Goal: Task Accomplishment & Management: Use online tool/utility

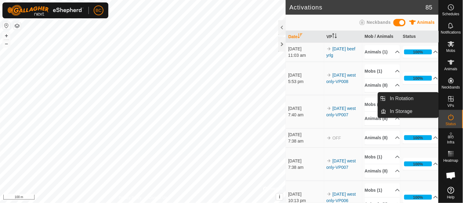
click at [452, 101] on icon at bounding box center [450, 98] width 5 height 5
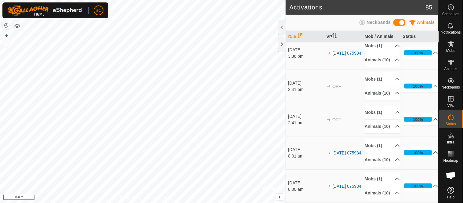
scroll to position [2993, 0]
click at [450, 48] on es-mob-svg-icon at bounding box center [450, 44] width 11 height 10
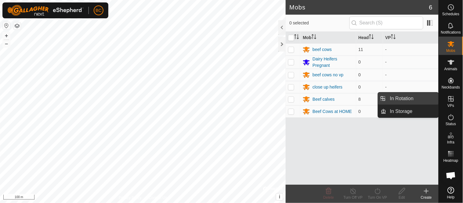
click at [423, 98] on link "In Rotation" at bounding box center [412, 98] width 52 height 12
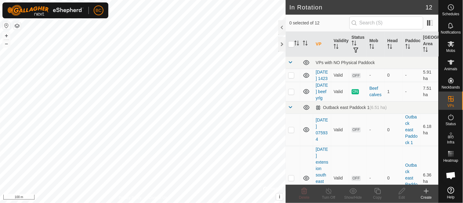
click at [428, 192] on icon at bounding box center [426, 190] width 7 height 7
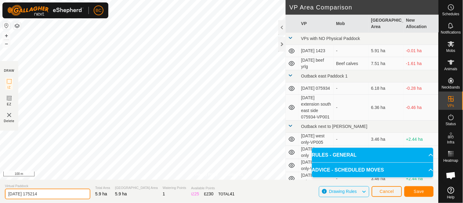
click at [29, 192] on input "[DATE] 175214" at bounding box center [47, 194] width 85 height 11
click at [30, 193] on input "[DATE] 175214" at bounding box center [47, 194] width 85 height 11
type input "[DATE] edit 175214"
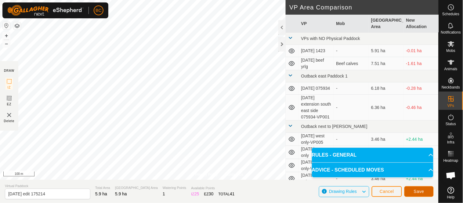
click at [420, 189] on span "Save" at bounding box center [419, 191] width 10 height 5
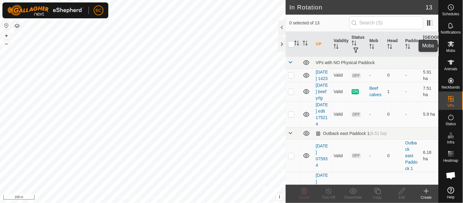
click at [450, 47] on icon at bounding box center [450, 43] width 7 height 7
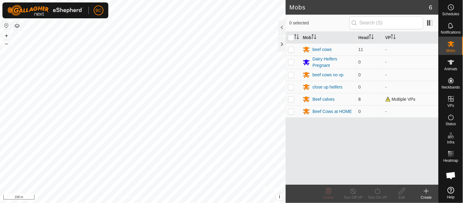
click at [289, 98] on p-checkbox at bounding box center [291, 99] width 6 height 5
checkbox input "true"
click at [319, 98] on div "Beef calves" at bounding box center [323, 99] width 22 height 6
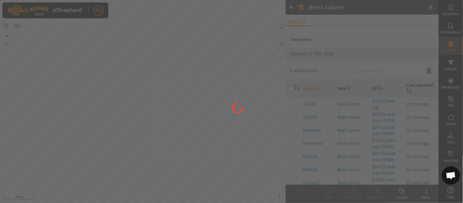
click at [291, 88] on div at bounding box center [231, 101] width 463 height 203
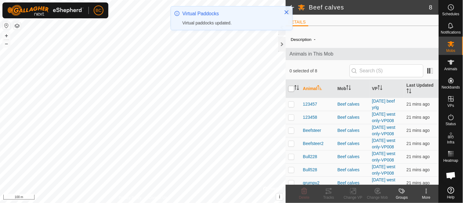
click at [289, 90] on input "checkbox" at bounding box center [291, 89] width 6 height 6
checkbox input "true"
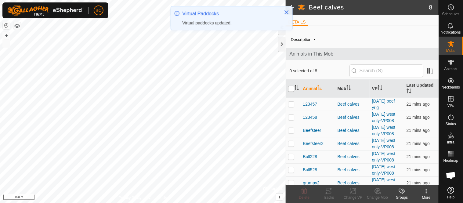
checkbox input "true"
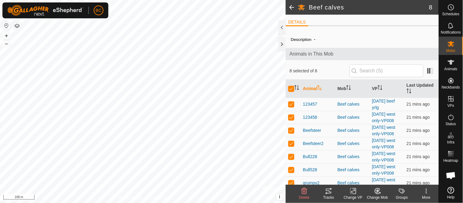
drag, startPoint x: 352, startPoint y: 192, endPoint x: 352, endPoint y: 188, distance: 4.0
click at [352, 191] on icon at bounding box center [353, 190] width 8 height 7
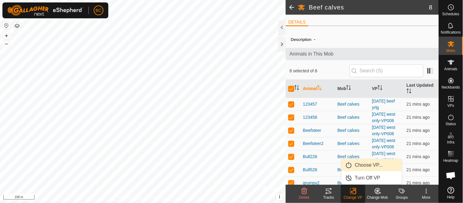
click at [363, 162] on link "Choose VP..." at bounding box center [371, 165] width 60 height 12
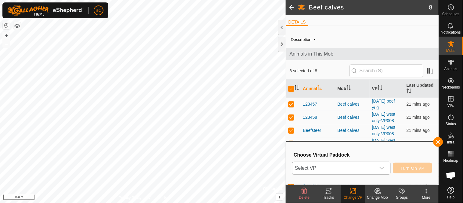
drag, startPoint x: 380, startPoint y: 168, endPoint x: 379, endPoint y: 165, distance: 3.5
click at [380, 168] on icon "dropdown trigger" at bounding box center [381, 168] width 5 height 5
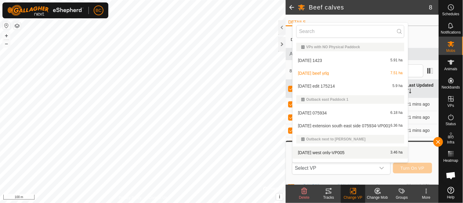
scroll to position [9, 0]
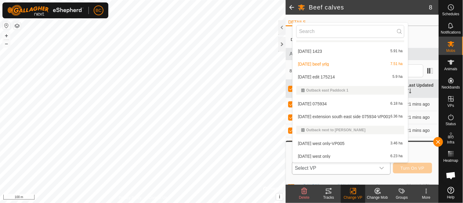
click at [327, 77] on li "[DATE] edit 175214 5.9 ha" at bounding box center [350, 77] width 115 height 12
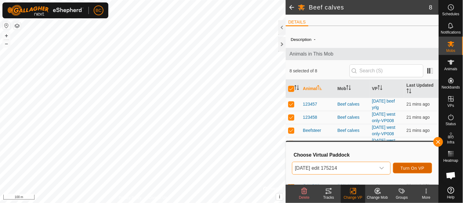
click at [412, 166] on span "Turn On VP" at bounding box center [413, 168] width 24 height 5
